Goal: Task Accomplishment & Management: Manage account settings

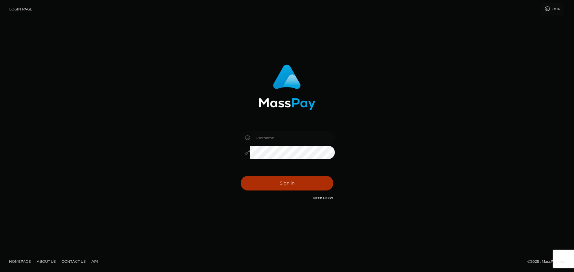
click at [271, 135] on input "text" at bounding box center [292, 137] width 85 height 13
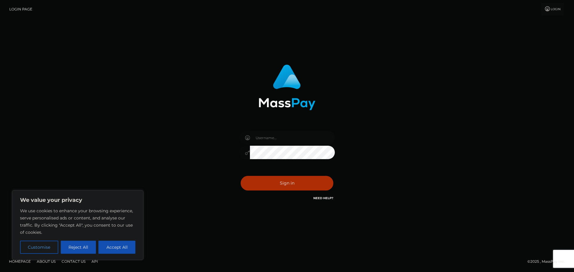
type input "ella.wowcan"
click at [284, 182] on button "Sign in" at bounding box center [287, 183] width 93 height 15
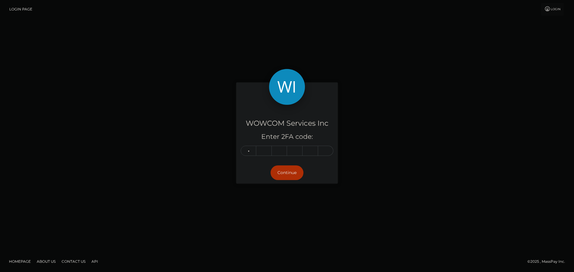
type input "4"
type input "2"
type input "9"
type input "3"
type input "2"
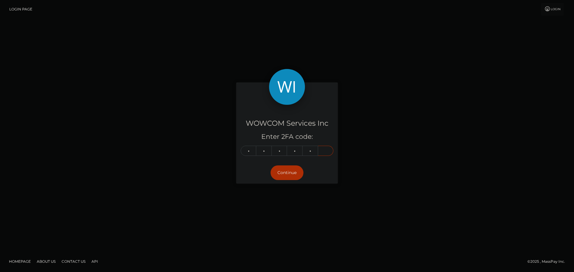
type input "7"
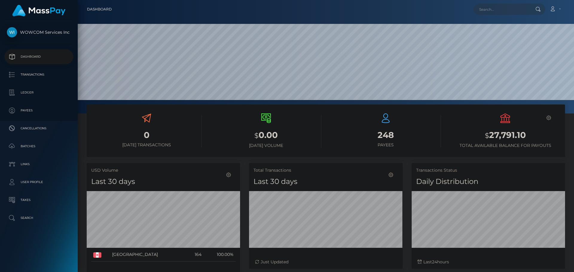
scroll to position [106, 154]
click at [27, 73] on p "Transactions" at bounding box center [39, 74] width 64 height 9
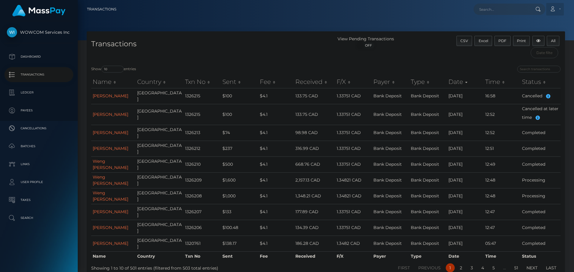
click at [558, 12] on link "Account" at bounding box center [555, 9] width 18 height 13
click at [558, 26] on link "Edit Profile" at bounding box center [541, 25] width 48 height 11
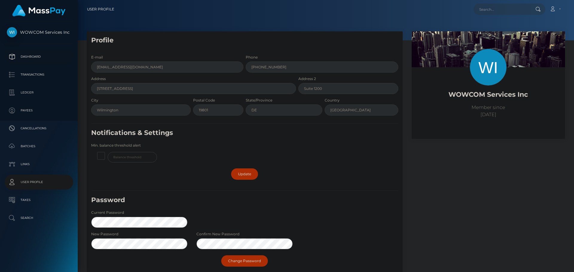
click at [47, 52] on p "Dashboard" at bounding box center [39, 56] width 64 height 9
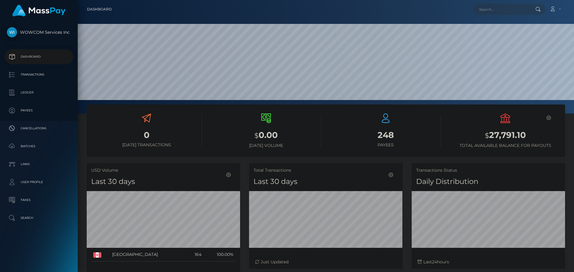
scroll to position [106, 154]
click at [47, 109] on p "Payees" at bounding box center [39, 110] width 64 height 9
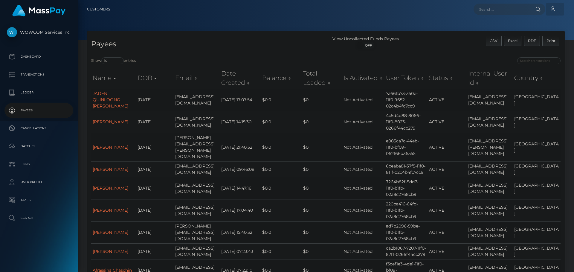
click at [555, 6] on link "Account" at bounding box center [555, 9] width 18 height 13
click at [541, 25] on link "Edit Profile" at bounding box center [541, 25] width 48 height 11
click at [558, 9] on link "Account" at bounding box center [555, 9] width 18 height 13
click at [535, 38] on link "Logout" at bounding box center [541, 38] width 48 height 11
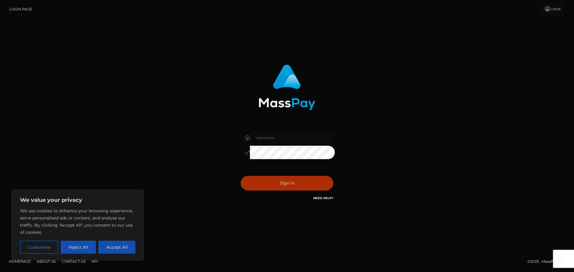
type input "ella.wowcan"
click at [289, 142] on input "ella.wowcan" at bounding box center [292, 137] width 85 height 13
click at [293, 132] on input "text" at bounding box center [292, 137] width 85 height 13
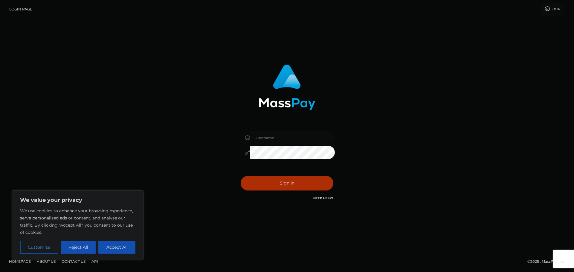
paste input "Ella.rollausa"
type input "Ella.rollausa"
click at [241, 176] on button "Sign in" at bounding box center [287, 183] width 93 height 15
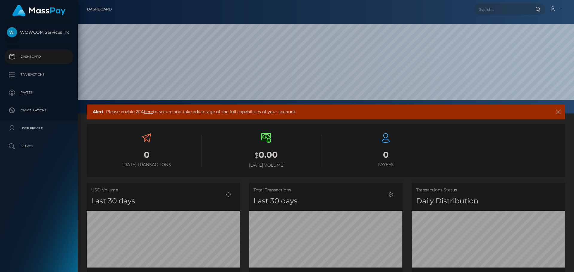
scroll to position [106, 154]
click at [56, 78] on p "Transactions" at bounding box center [39, 74] width 64 height 9
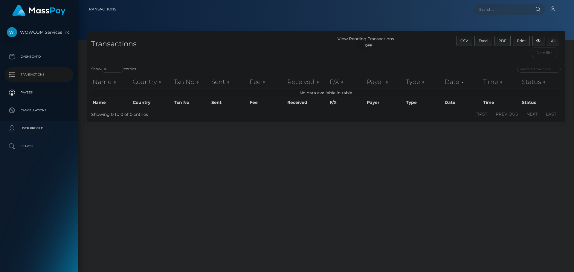
click at [41, 93] on p "Payees" at bounding box center [39, 92] width 64 height 9
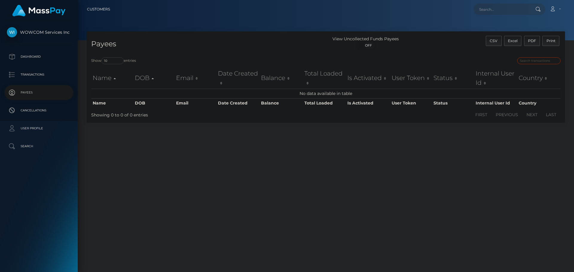
click at [530, 59] on input "search" at bounding box center [538, 60] width 43 height 7
paste input "137134"
type input "137134"
click at [531, 61] on input "search" at bounding box center [538, 60] width 43 height 7
paste input "137134"
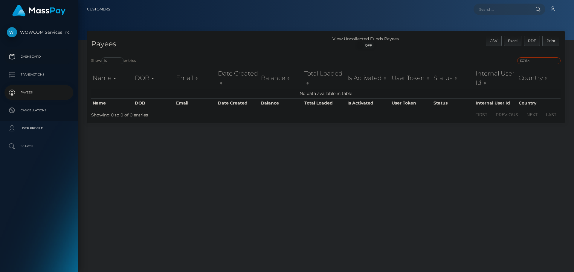
type input "137134"
click at [33, 50] on link "Dashboard" at bounding box center [38, 56] width 69 height 15
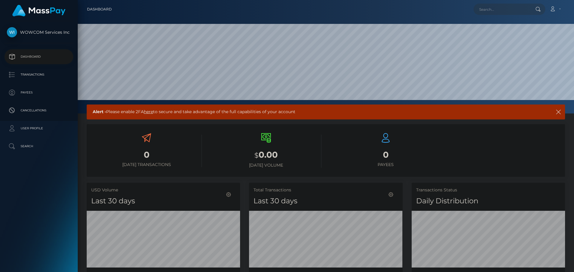
scroll to position [106, 154]
click at [150, 111] on link "here" at bounding box center [148, 111] width 9 height 5
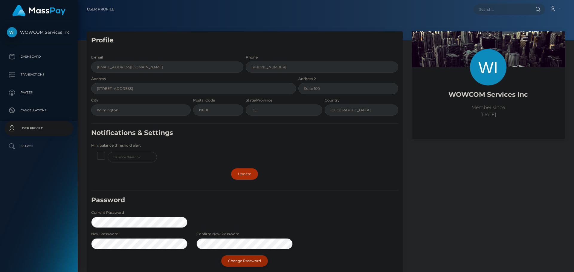
scroll to position [69, 0]
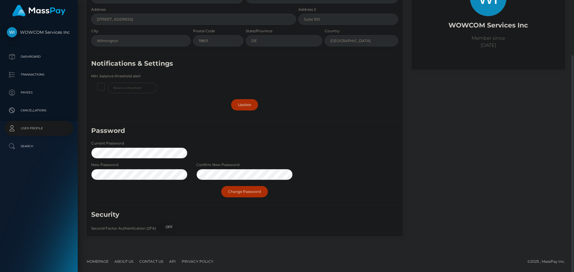
click at [172, 224] on span "OFF" at bounding box center [168, 227] width 15 height 7
checkbox input "true"
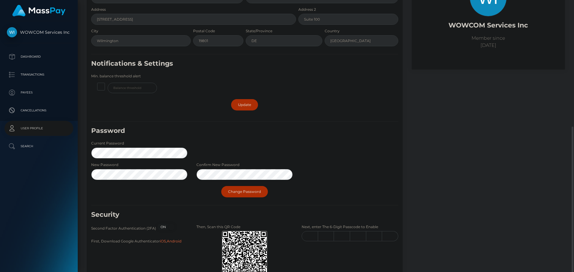
scroll to position [115, 0]
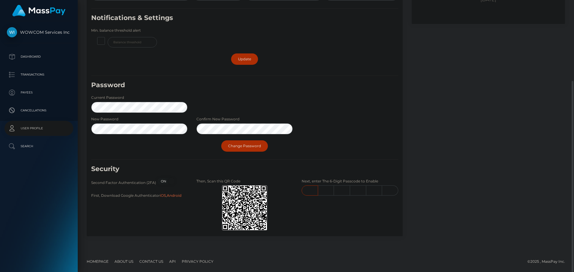
click at [305, 189] on input "text" at bounding box center [310, 191] width 16 height 10
type input "8"
type input "9"
type input "1"
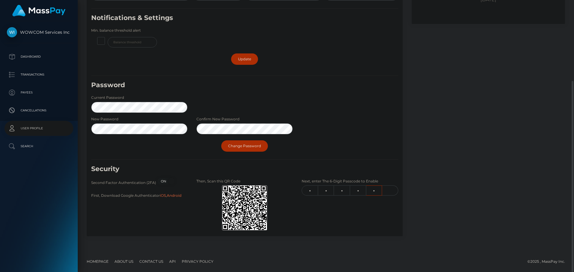
type input "4"
type input "2"
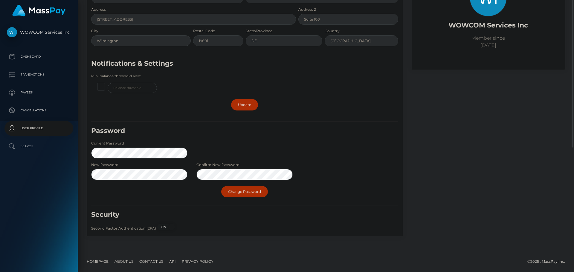
scroll to position [0, 0]
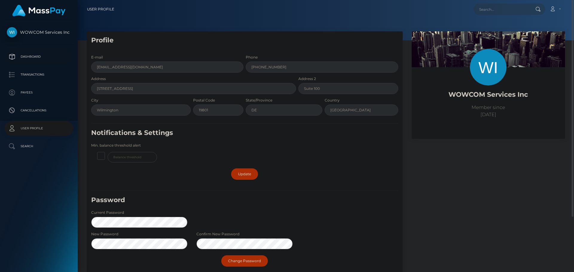
click at [19, 56] on p "Dashboard" at bounding box center [39, 56] width 64 height 9
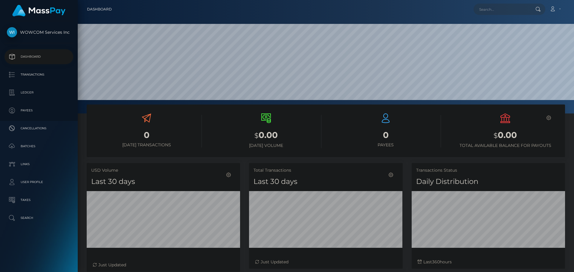
scroll to position [106, 154]
drag, startPoint x: 518, startPoint y: 159, endPoint x: 569, endPoint y: 172, distance: 52.6
click at [572, 175] on div "0 [DATE] Transactions $ 0.00 [DATE] Volume 0 Payees" at bounding box center [326, 223] width 496 height 236
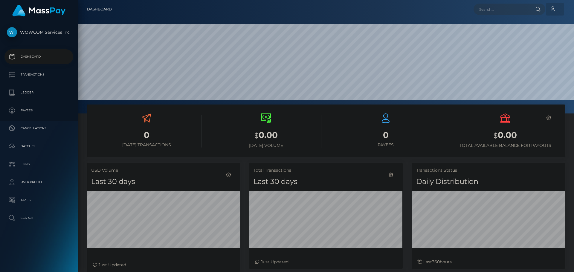
click at [560, 6] on link "Account" at bounding box center [555, 9] width 18 height 13
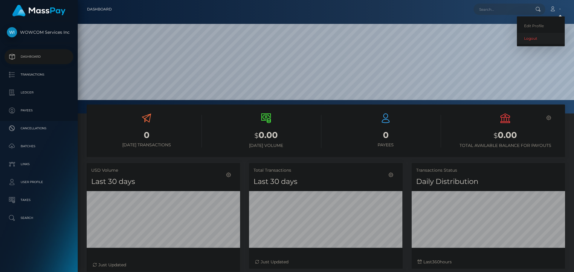
click at [536, 37] on link "Logout" at bounding box center [541, 38] width 48 height 11
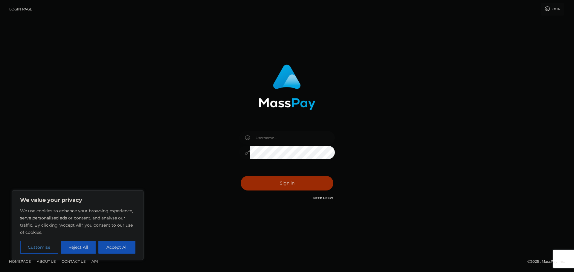
type input "[PERSON_NAME].rollausa"
click at [274, 187] on button "Sign in" at bounding box center [287, 183] width 93 height 15
click at [281, 134] on input "[PERSON_NAME].rollausa" at bounding box center [292, 137] width 85 height 13
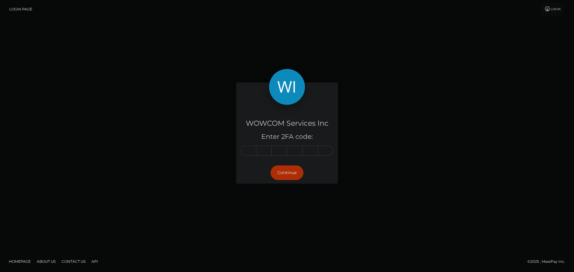
drag, startPoint x: 381, startPoint y: 106, endPoint x: 353, endPoint y: 120, distance: 31.2
click at [381, 106] on div "WOWCOM Services Inc Enter 2FA code: Continue" at bounding box center [287, 136] width 341 height 107
click at [353, 116] on div "WOWCOM Services Inc Enter 2FA code: Continue" at bounding box center [287, 136] width 341 height 107
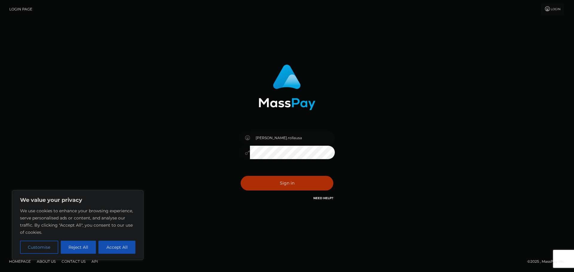
click at [290, 137] on input "[PERSON_NAME].rollausa" at bounding box center [292, 137] width 85 height 13
type input "Ella.rollacan"
click at [291, 183] on button "Sign in" at bounding box center [287, 183] width 93 height 15
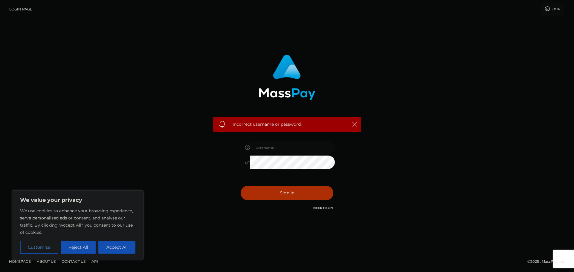
type input "[PERSON_NAME].rollausa"
click at [298, 178] on div "[PERSON_NAME].rollausa" at bounding box center [287, 160] width 105 height 46
drag, startPoint x: 452, startPoint y: 90, endPoint x: 323, endPoint y: 150, distance: 142.6
click at [450, 90] on div "Incorrect username or password. [PERSON_NAME].rollausa" at bounding box center [287, 136] width 341 height 172
click at [353, 120] on div "Incorrect username or password." at bounding box center [287, 124] width 148 height 15
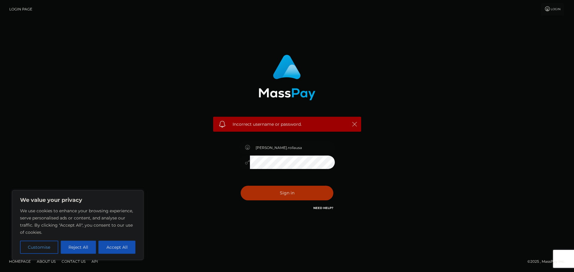
click at [354, 123] on icon "button" at bounding box center [355, 124] width 6 height 6
click at [182, 128] on div "Incorrect username or password. Ella.rollausa" at bounding box center [287, 136] width 341 height 172
click at [500, 87] on div "Incorrect username or password. Ella.rollausa" at bounding box center [287, 136] width 574 height 262
